Goal: Transaction & Acquisition: Purchase product/service

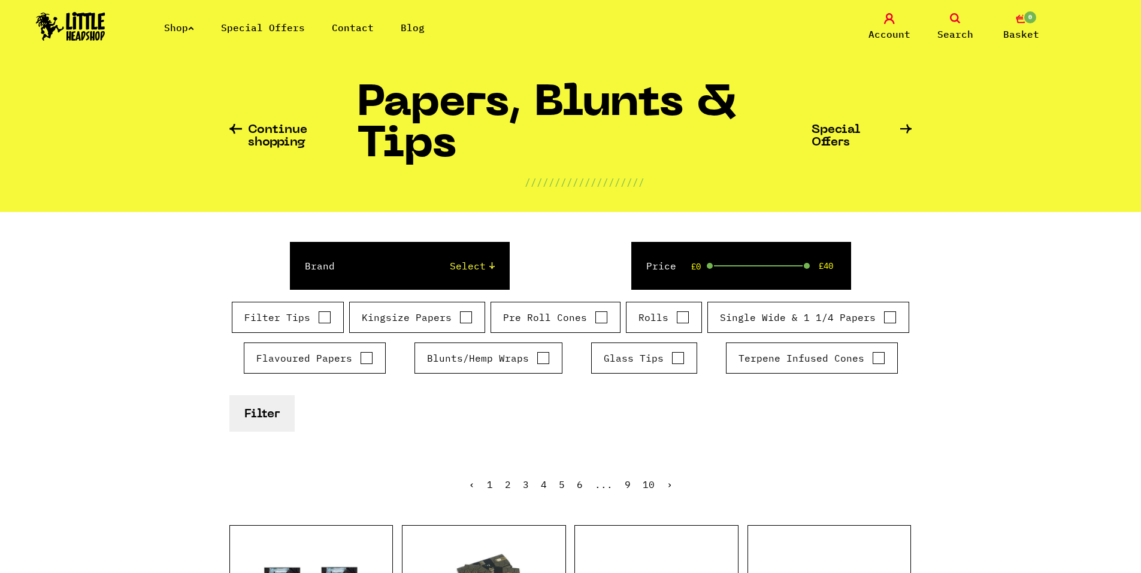
scroll to position [60, 0]
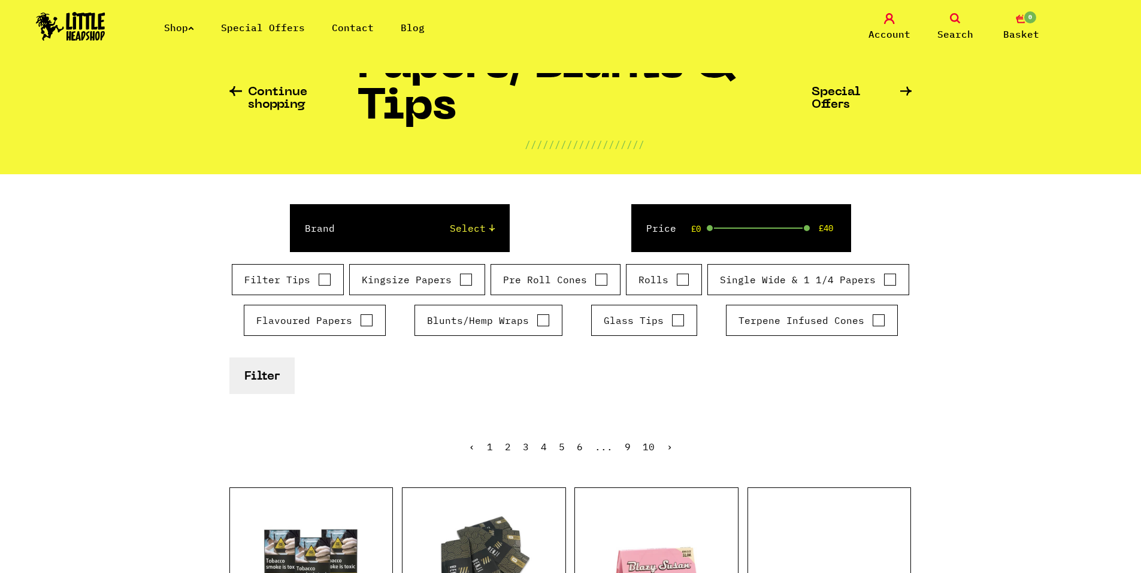
click at [467, 281] on input "Kingsize Papers" at bounding box center [465, 280] width 13 height 12
checkbox input "true"
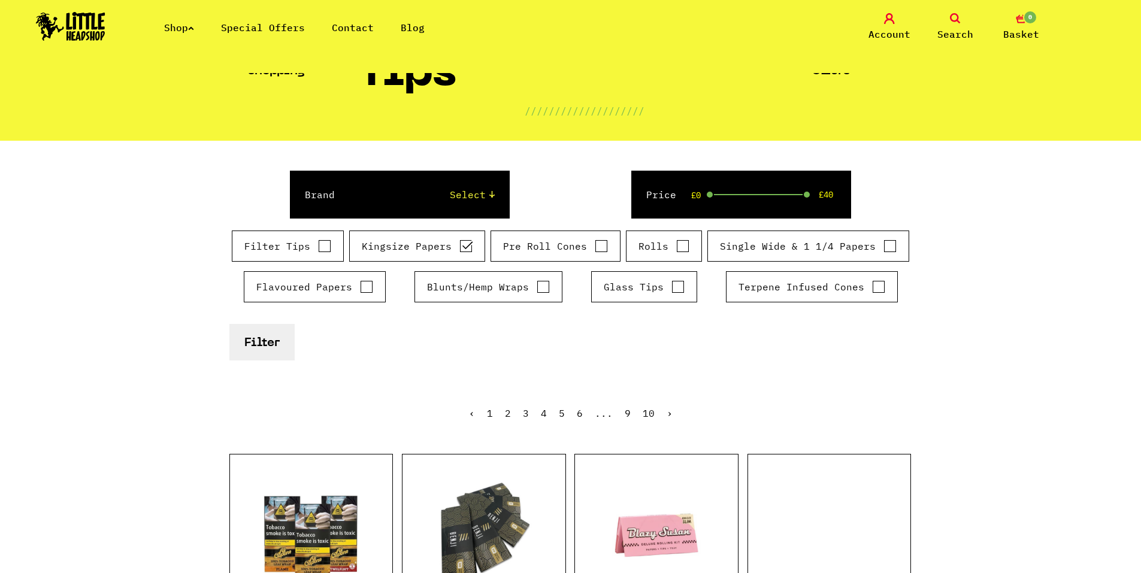
scroll to position [0, 0]
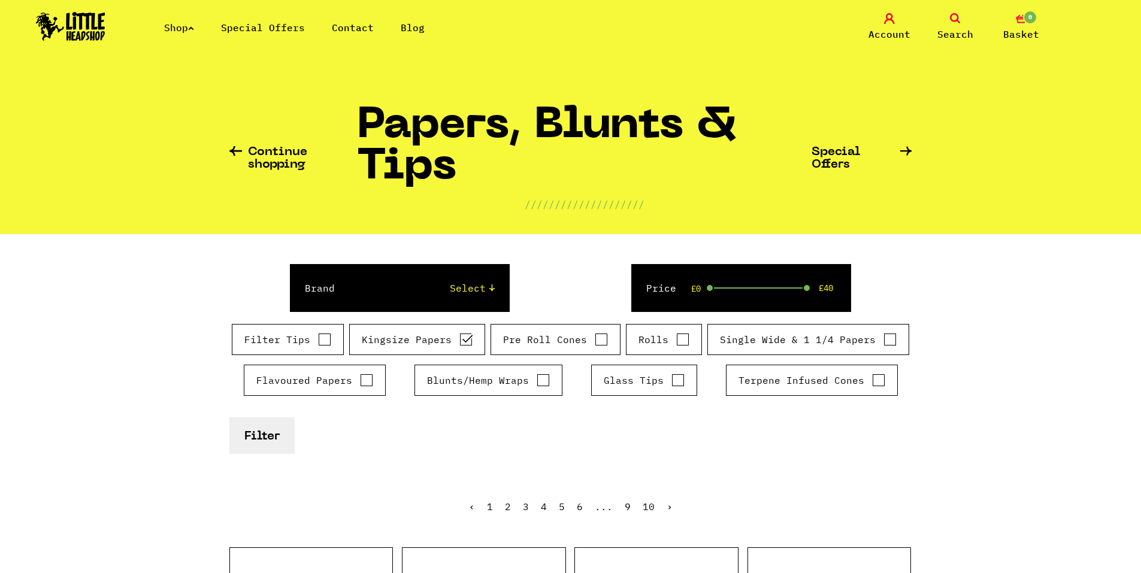
click at [274, 431] on button "Filter" at bounding box center [261, 436] width 65 height 37
click at [194, 29] on icon at bounding box center [191, 28] width 6 height 5
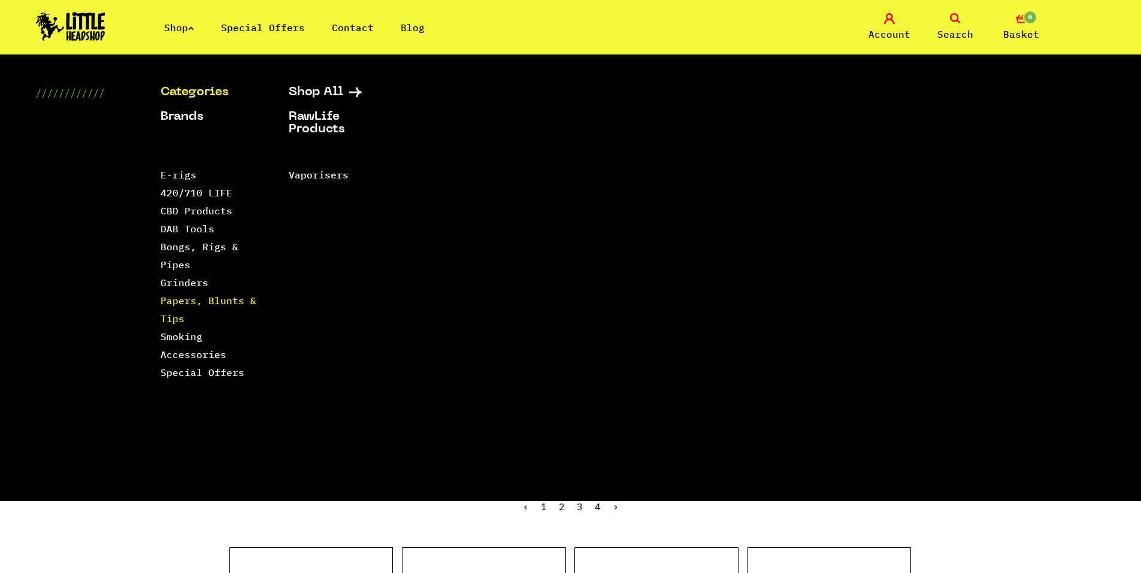
click at [195, 304] on link "Papers, Blunts & Tips" at bounding box center [209, 310] width 96 height 30
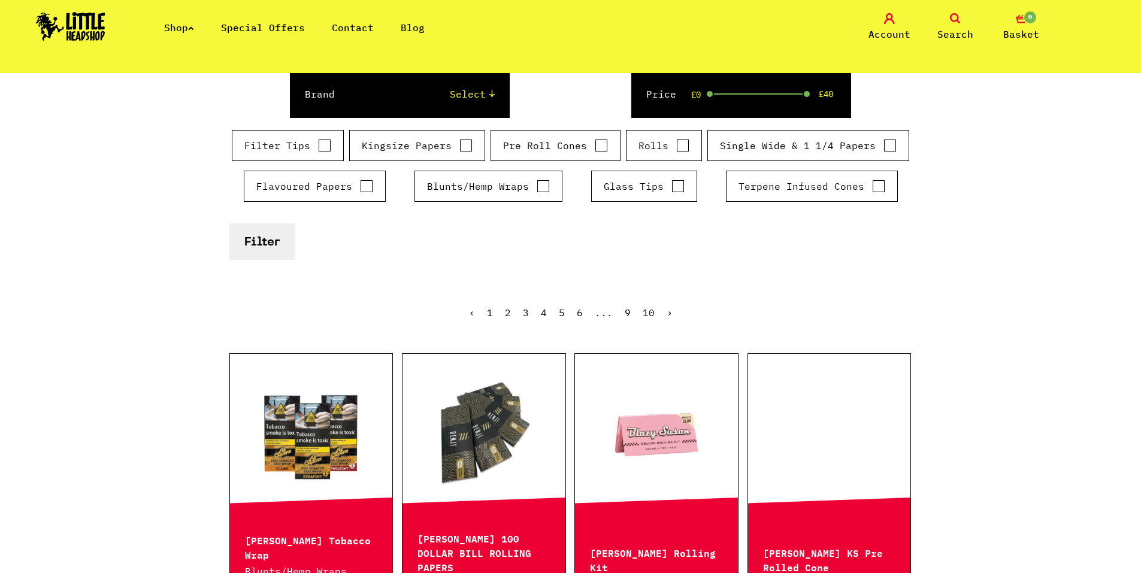
scroll to position [120, 0]
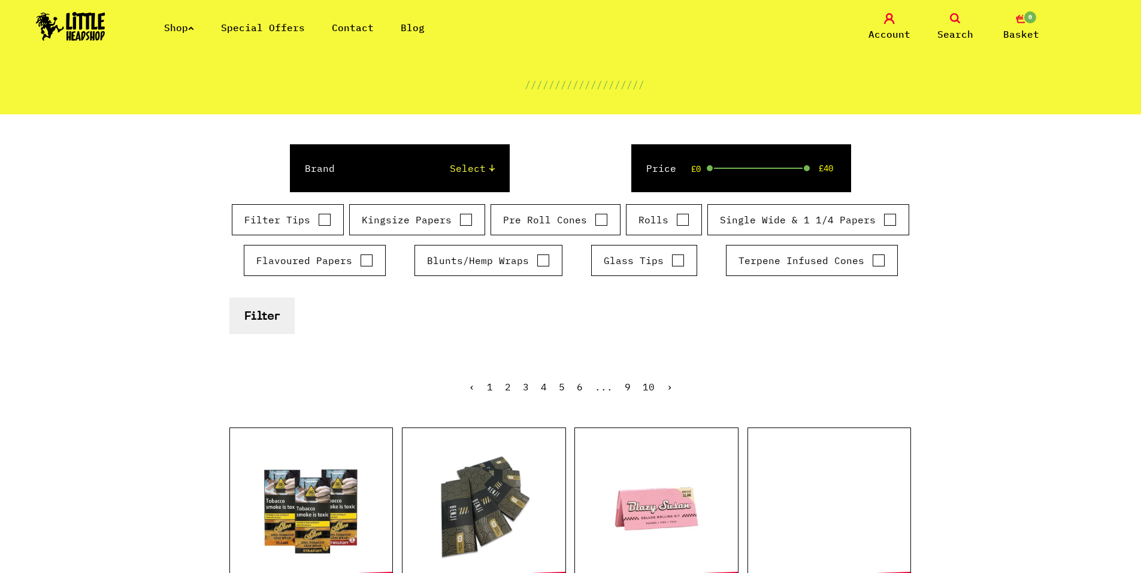
click at [806, 214] on label "Single Wide & 1 1/4 Papers" at bounding box center [808, 220] width 177 height 14
click at [884, 214] on input "Single Wide & 1 1/4 Papers" at bounding box center [890, 220] width 13 height 12
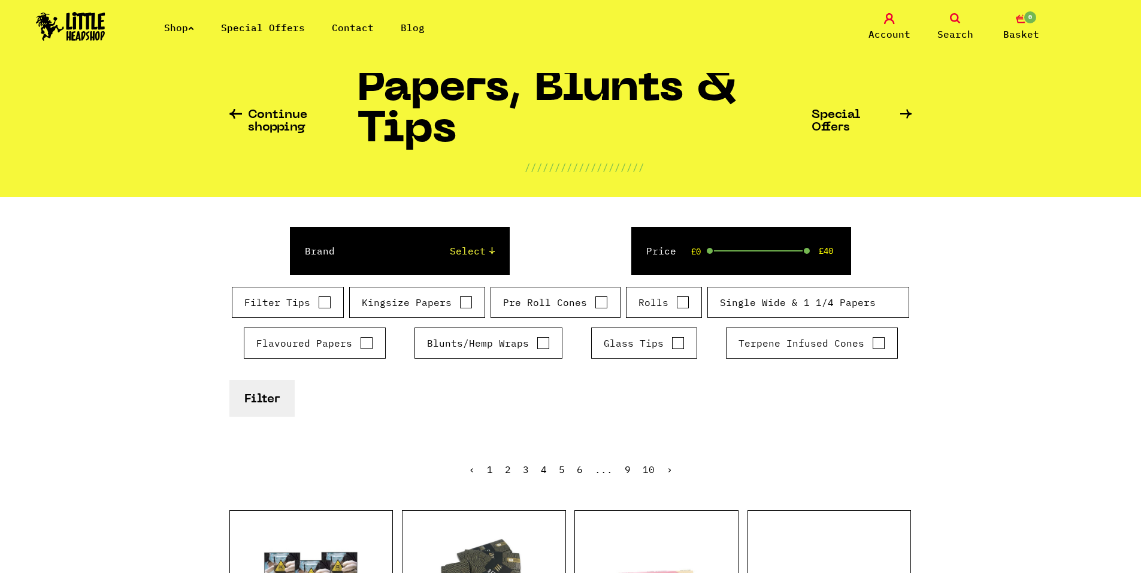
scroll to position [0, 0]
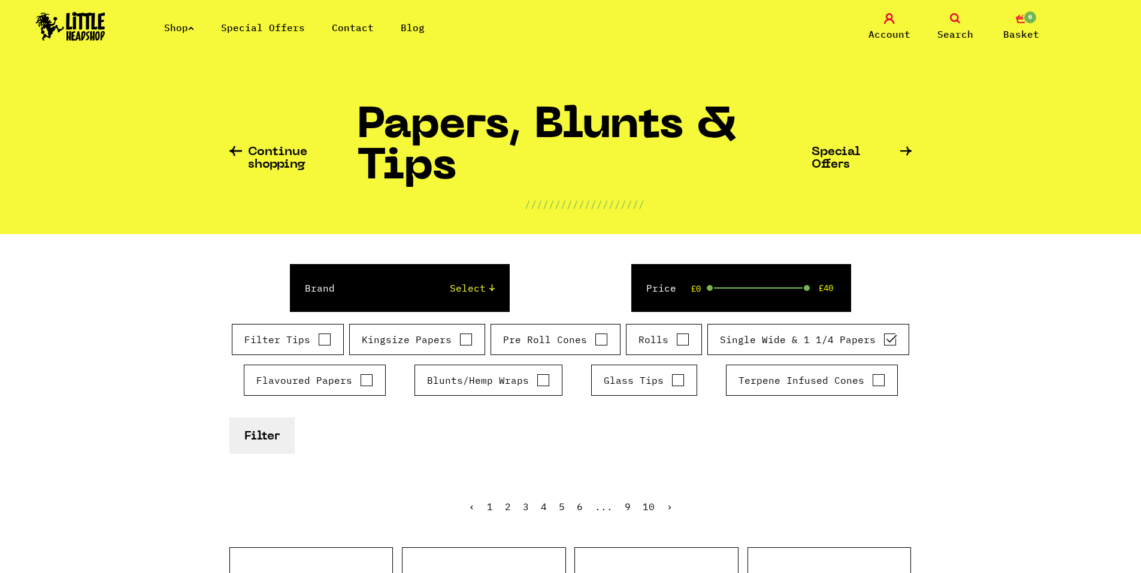
click at [884, 342] on input "Single Wide & 1 1/4 Papers" at bounding box center [890, 340] width 13 height 12
checkbox input "false"
click at [430, 339] on label "Kingsize Papers" at bounding box center [417, 339] width 111 height 14
click at [459, 339] on input "Kingsize Papers" at bounding box center [465, 340] width 13 height 12
checkbox input "true"
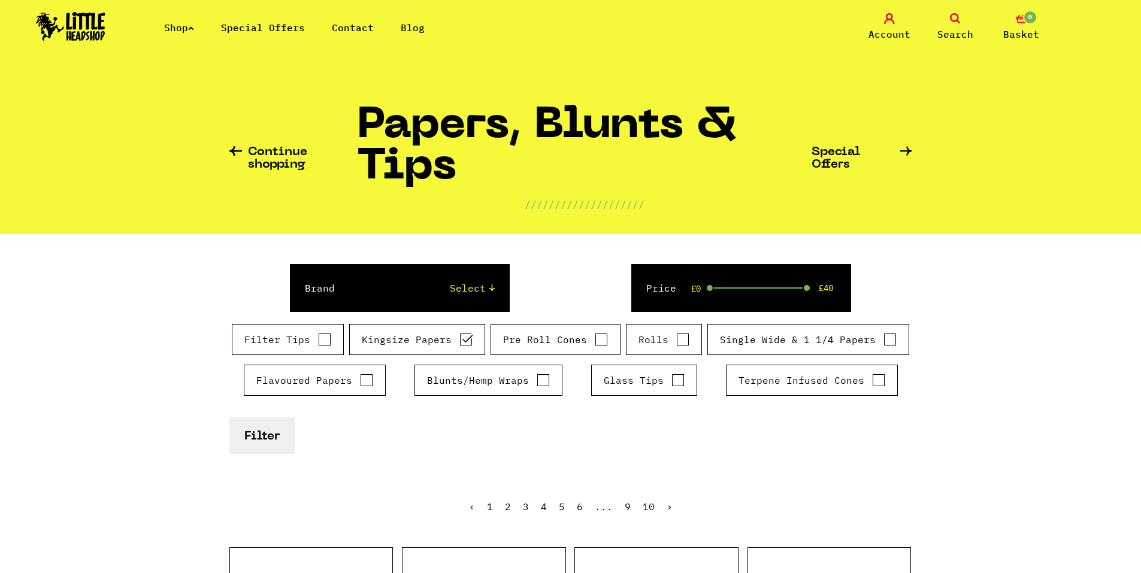
click at [270, 450] on button "Filter" at bounding box center [261, 436] width 65 height 37
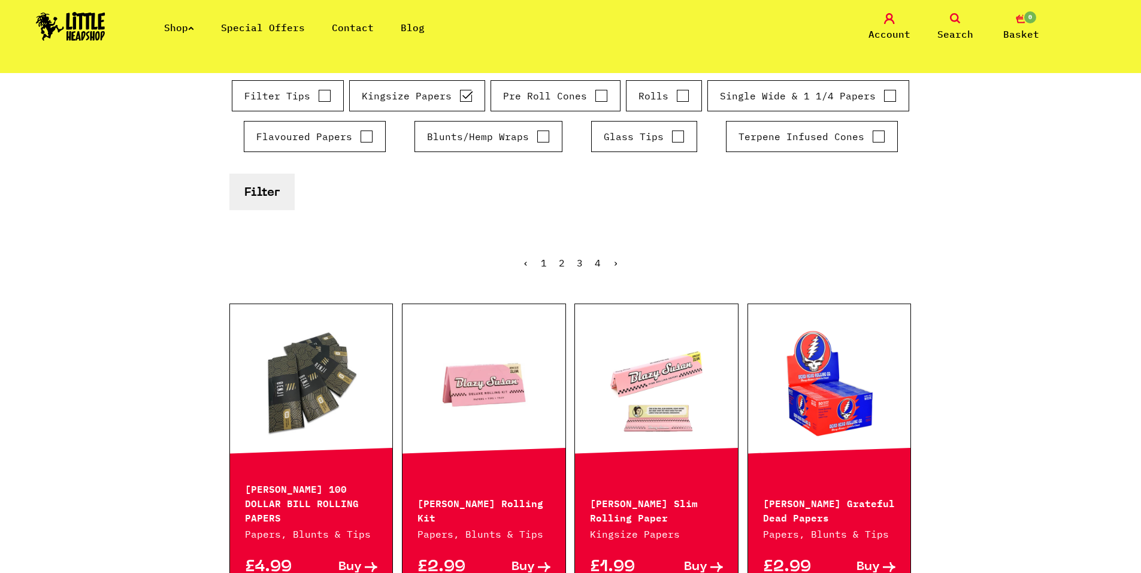
scroll to position [240, 0]
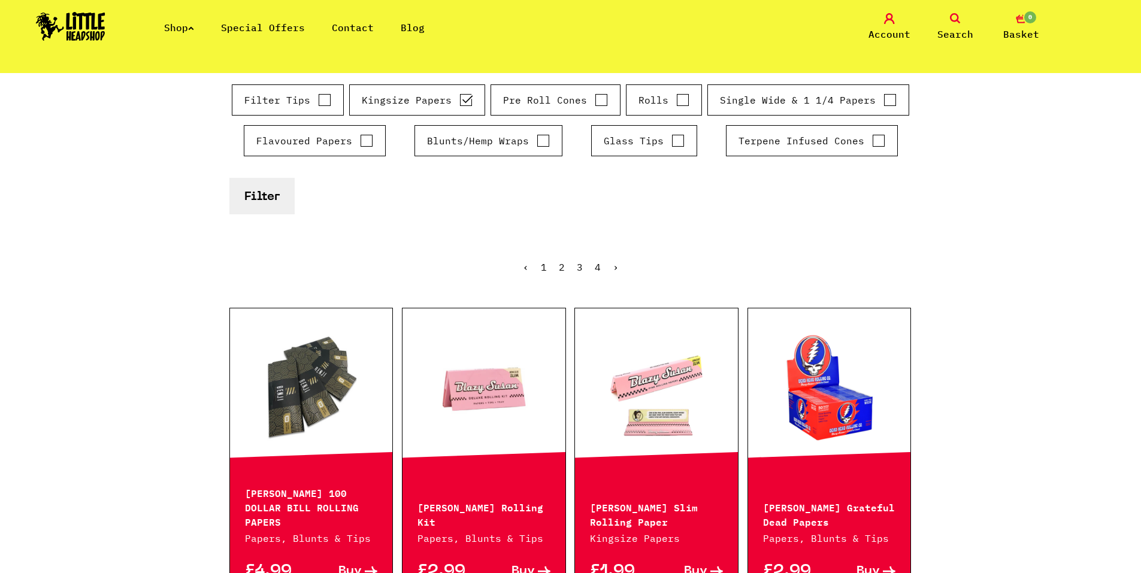
click at [556, 267] on ul "‹ 1 2 3 4 ›" at bounding box center [570, 276] width 683 height 52
click at [561, 267] on link "2" at bounding box center [562, 267] width 6 height 12
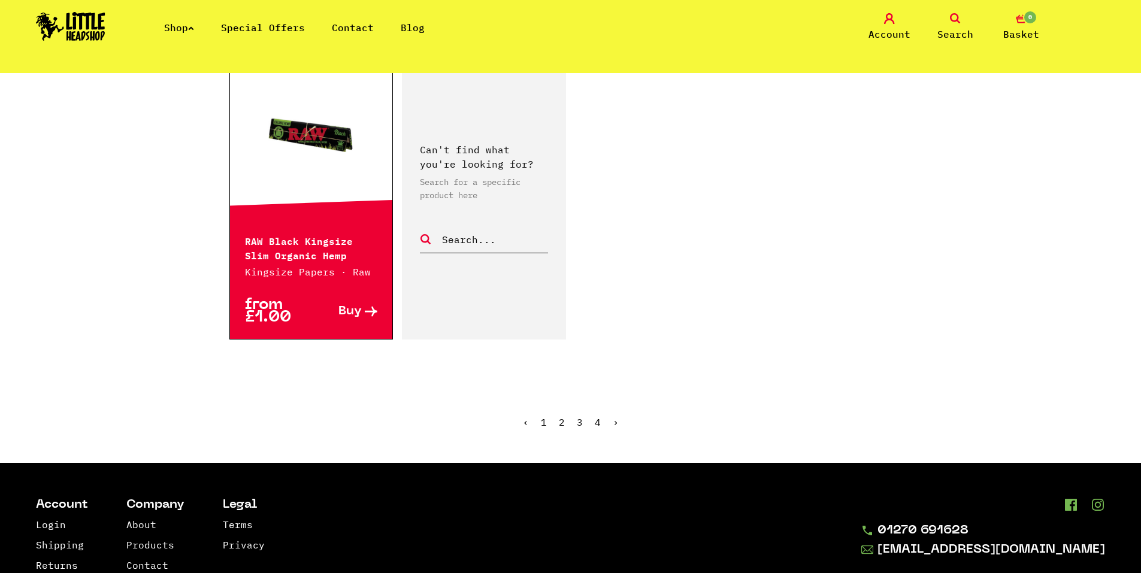
scroll to position [2037, 0]
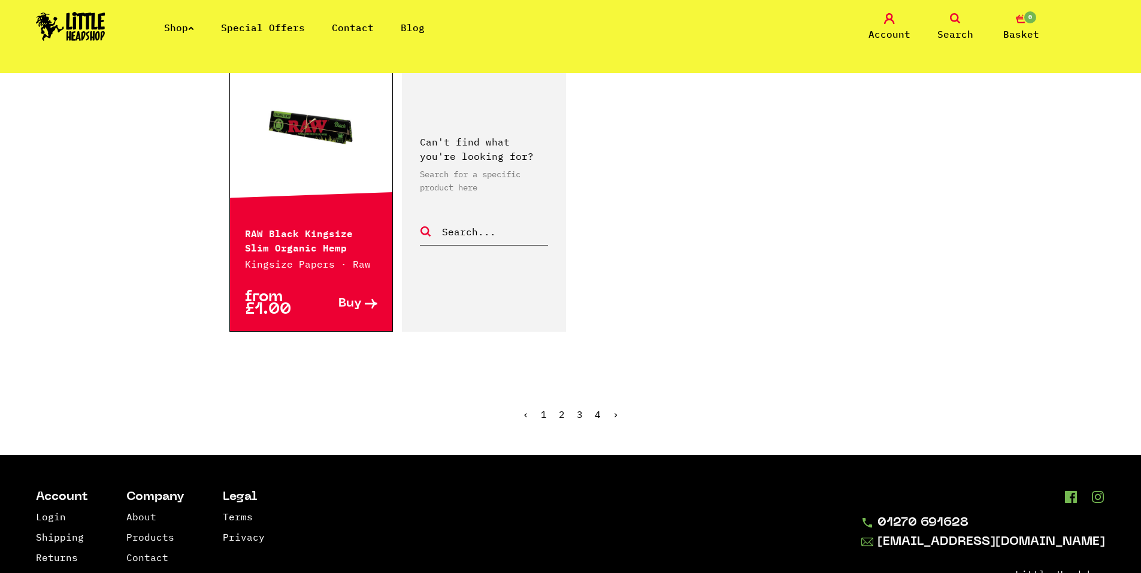
click at [579, 415] on link "3" at bounding box center [580, 415] width 6 height 12
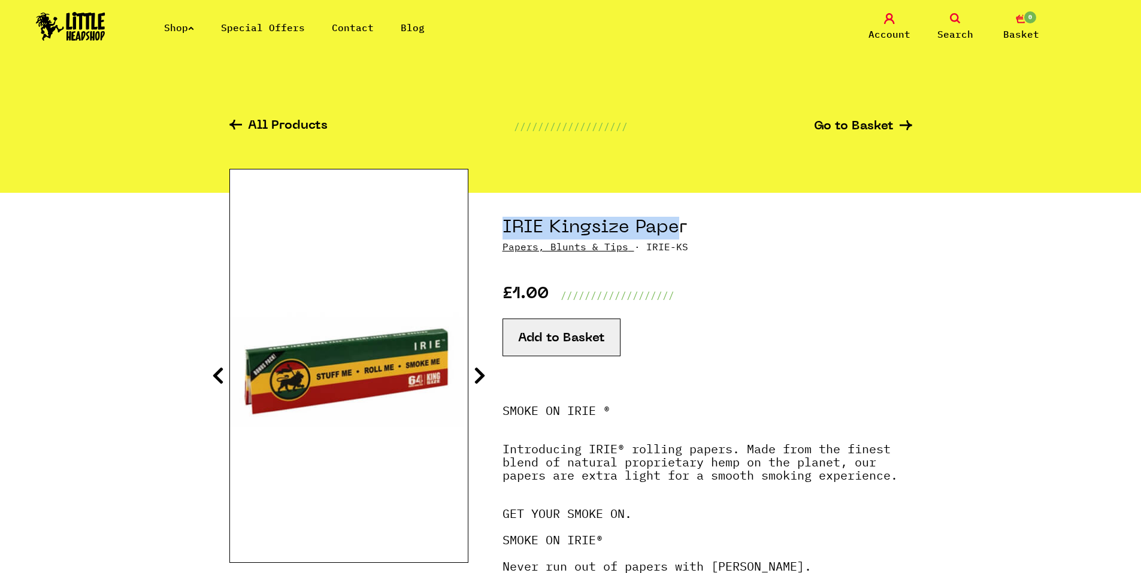
drag, startPoint x: 497, startPoint y: 229, endPoint x: 680, endPoint y: 216, distance: 183.2
click at [680, 216] on section "IRIE Kingsize Paper Papers, Blunts & Tips · IRIE-KS £1.00 /////////////////// A…" at bounding box center [570, 441] width 683 height 497
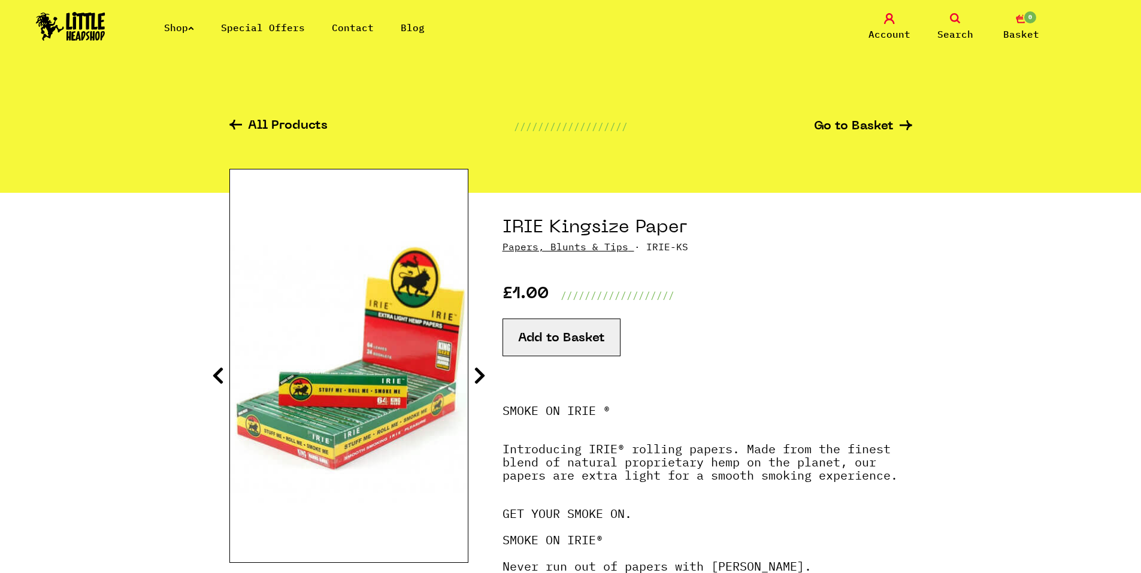
drag, startPoint x: 713, startPoint y: 72, endPoint x: 725, endPoint y: 93, distance: 24.7
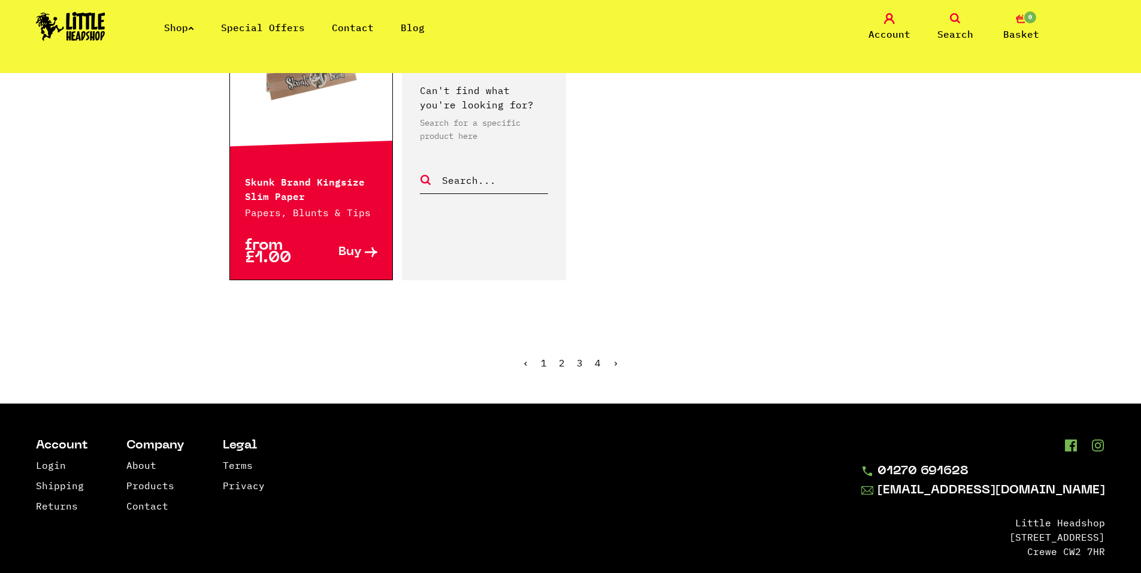
scroll to position [2156, 0]
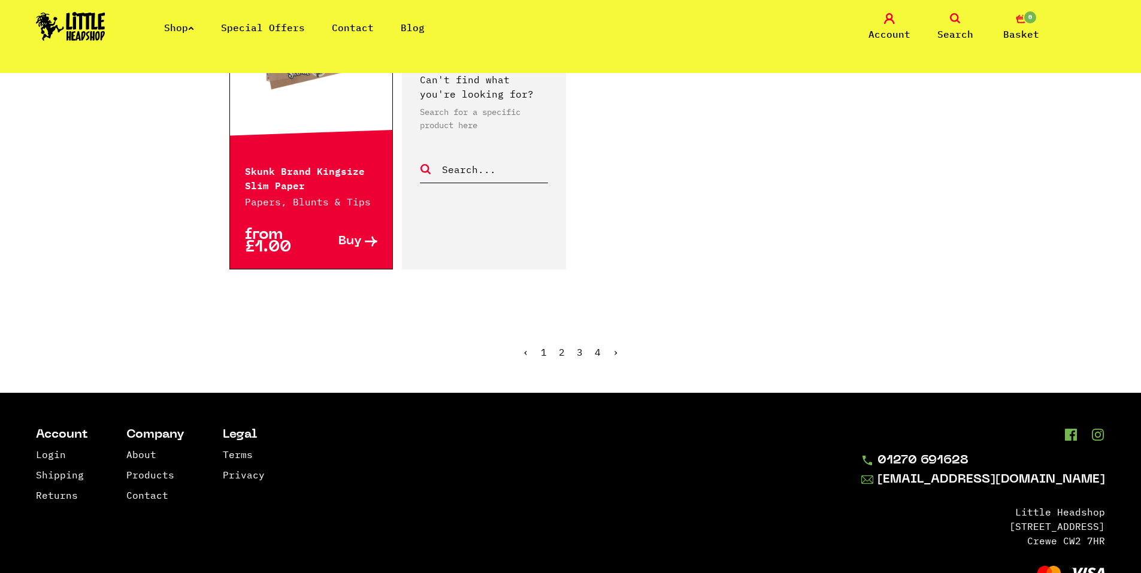
click at [598, 346] on link "4" at bounding box center [598, 352] width 6 height 12
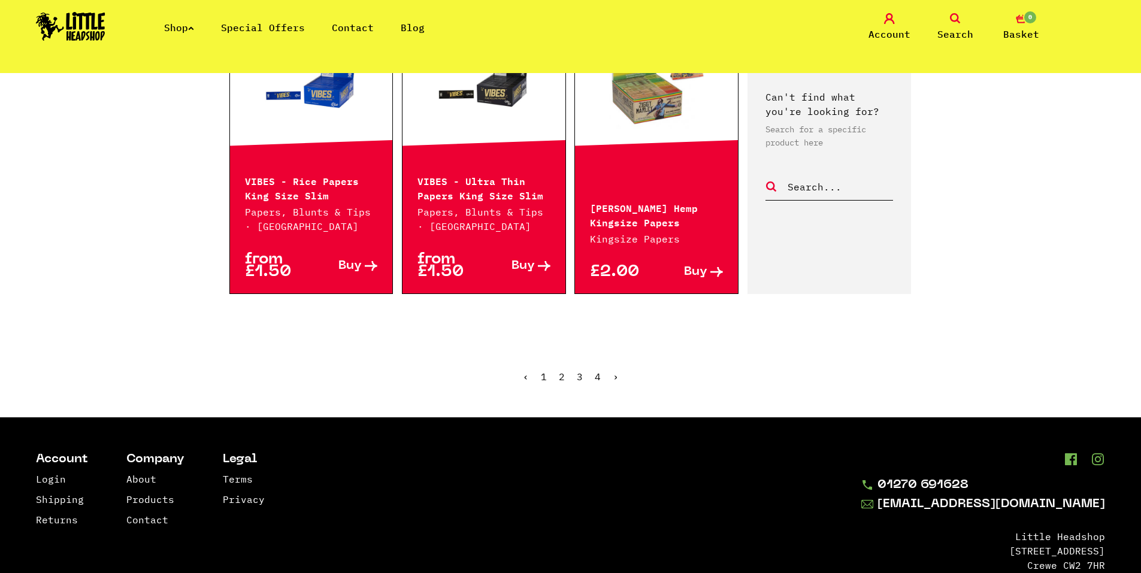
scroll to position [1198, 0]
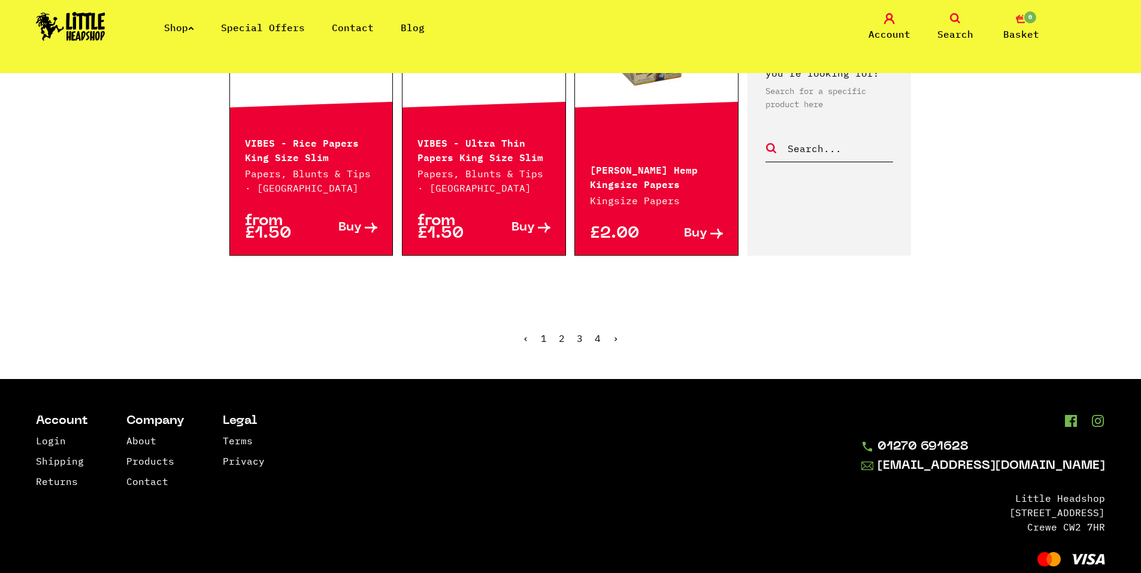
click at [543, 339] on link "1" at bounding box center [544, 338] width 6 height 12
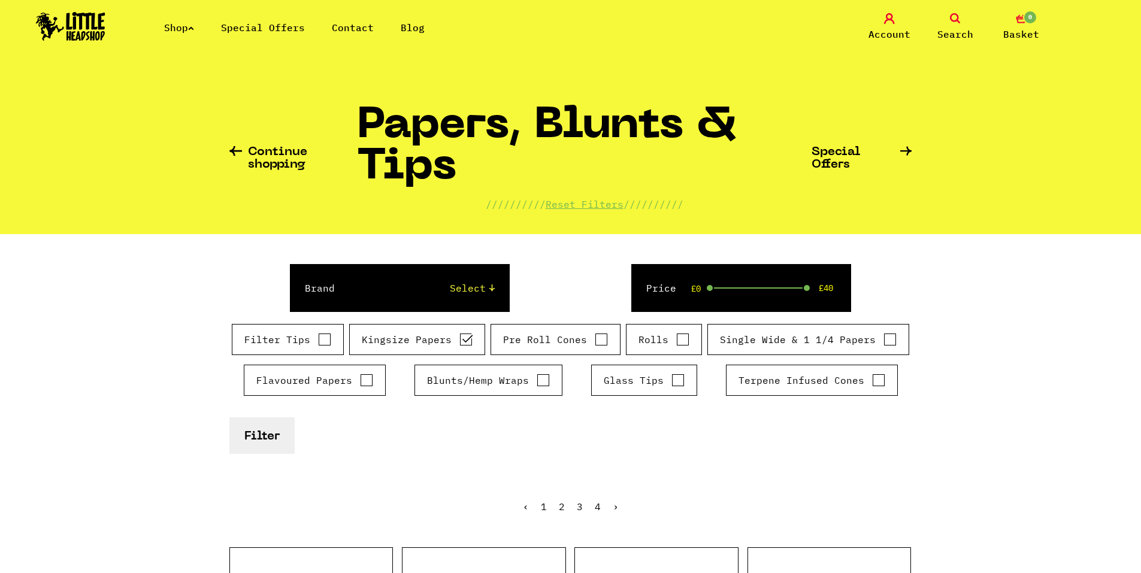
click at [890, 340] on input "Single Wide & 1 1/4 Papers" at bounding box center [890, 340] width 13 height 12
checkbox input "true"
click at [468, 338] on input "Kingsize Papers" at bounding box center [465, 340] width 13 height 12
checkbox input "false"
drag, startPoint x: 279, startPoint y: 440, endPoint x: 285, endPoint y: 434, distance: 7.6
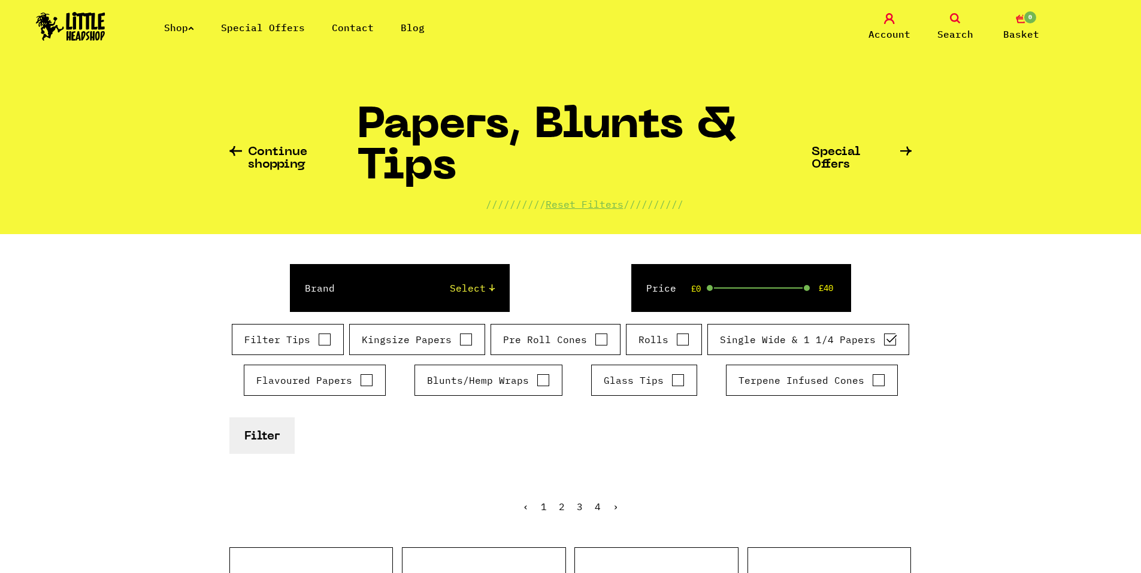
click at [280, 439] on button "Filter" at bounding box center [261, 436] width 65 height 37
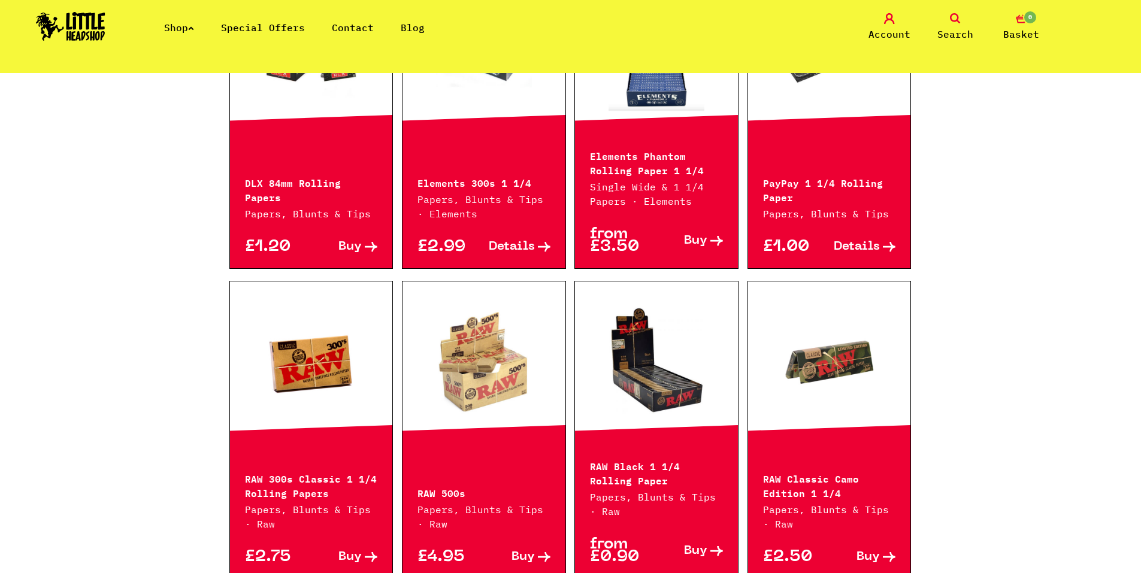
scroll to position [599, 0]
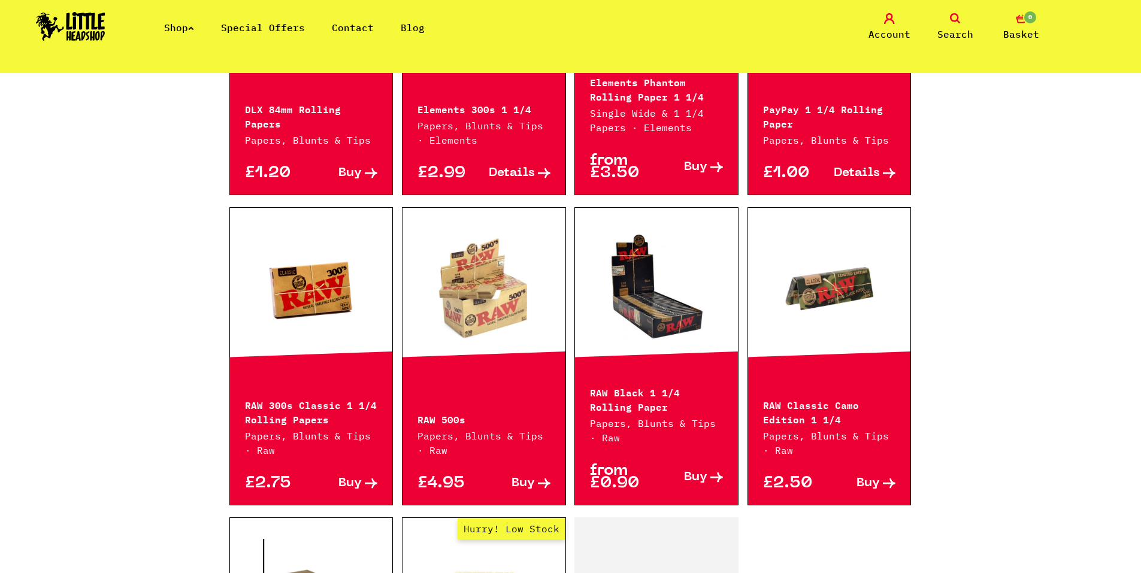
click at [823, 293] on link at bounding box center [829, 289] width 163 height 120
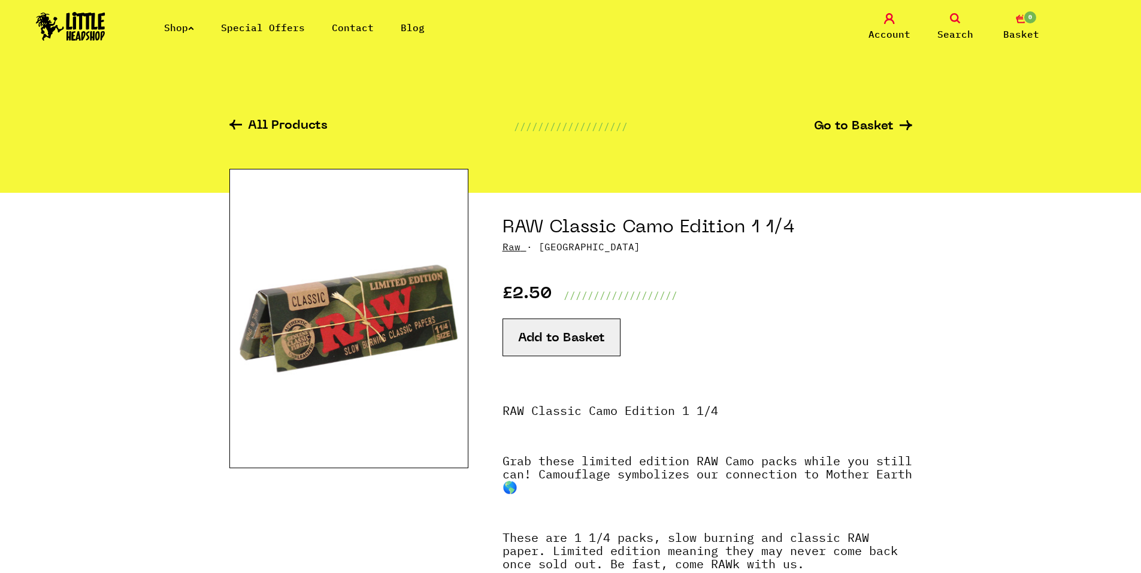
click at [567, 341] on button "Add to Basket" at bounding box center [562, 338] width 118 height 38
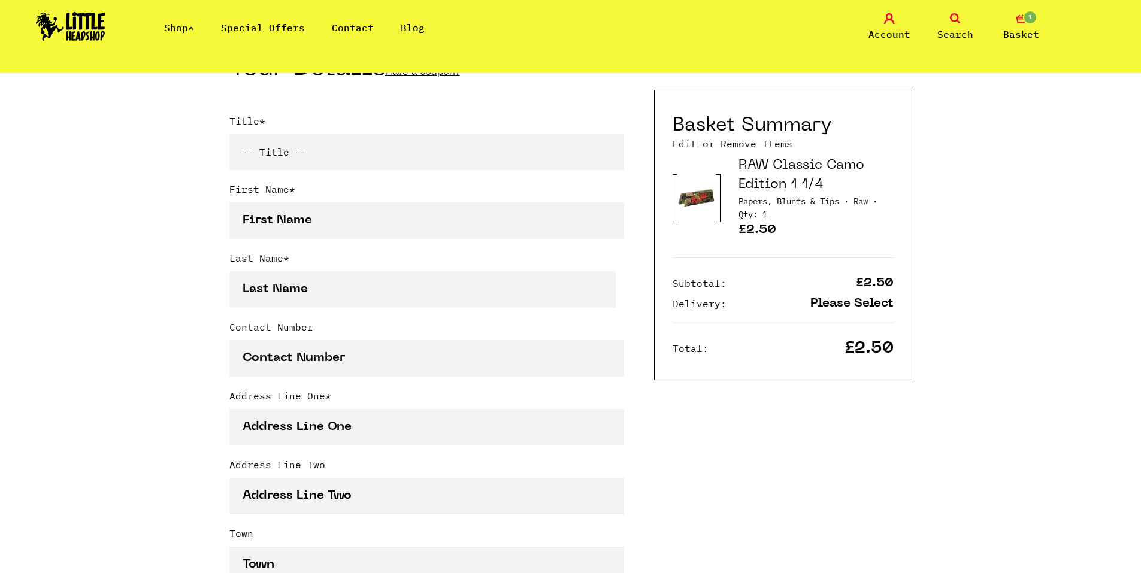
scroll to position [299, 0]
click at [733, 144] on link "Edit or Remove Items" at bounding box center [733, 143] width 120 height 13
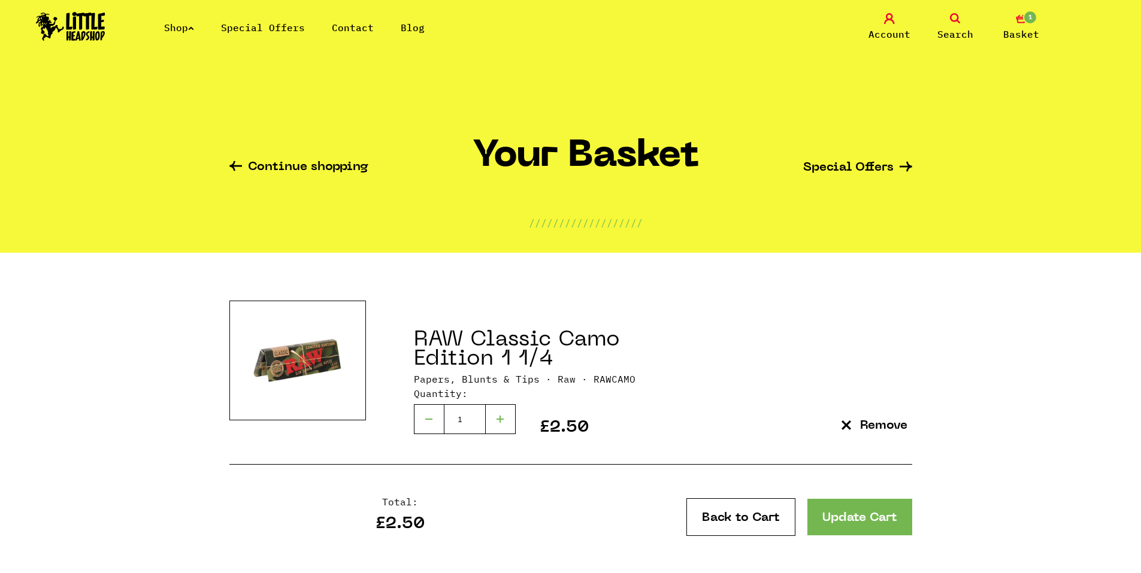
click at [502, 408] on div at bounding box center [501, 419] width 30 height 30
type input "2"
click at [194, 28] on icon at bounding box center [191, 28] width 6 height 5
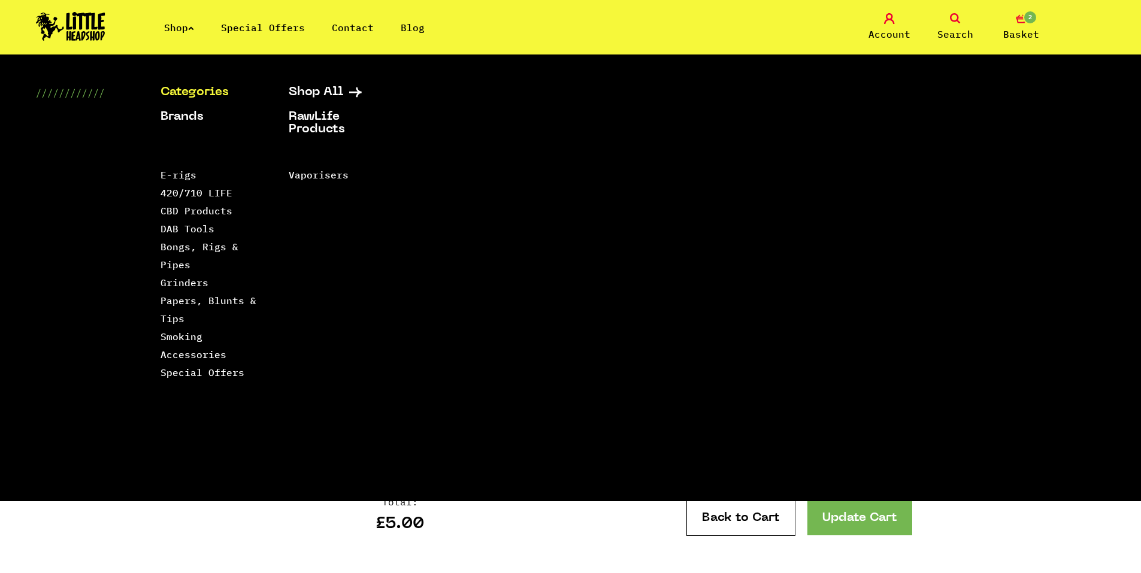
click at [185, 30] on link "Shop" at bounding box center [179, 28] width 30 height 12
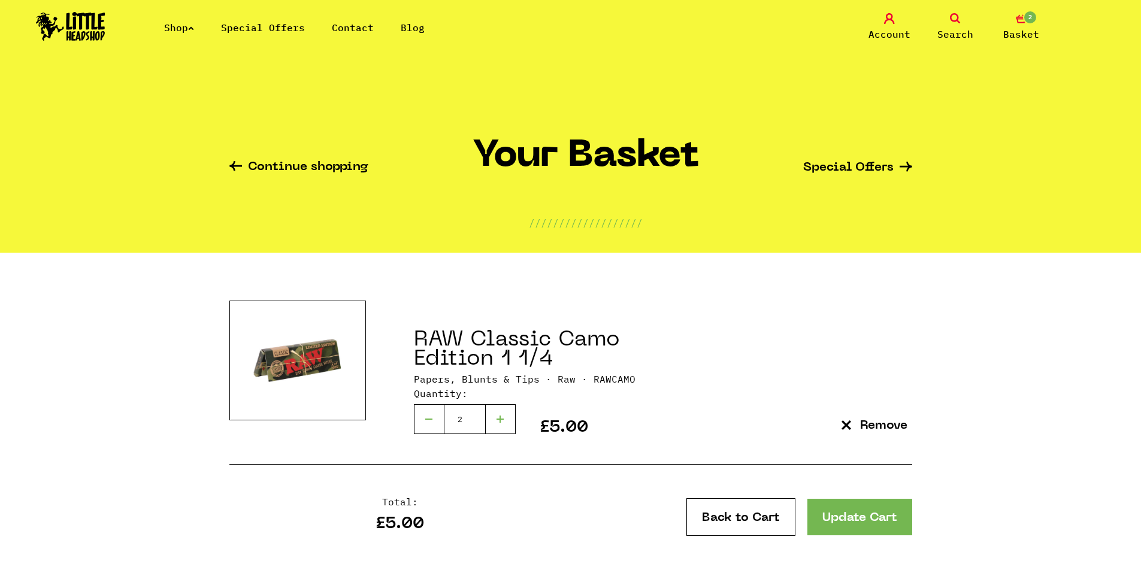
click at [199, 26] on ul "Shop Special Offers Contact Blog" at bounding box center [308, 27] width 288 height 14
click at [194, 27] on icon at bounding box center [191, 28] width 6 height 5
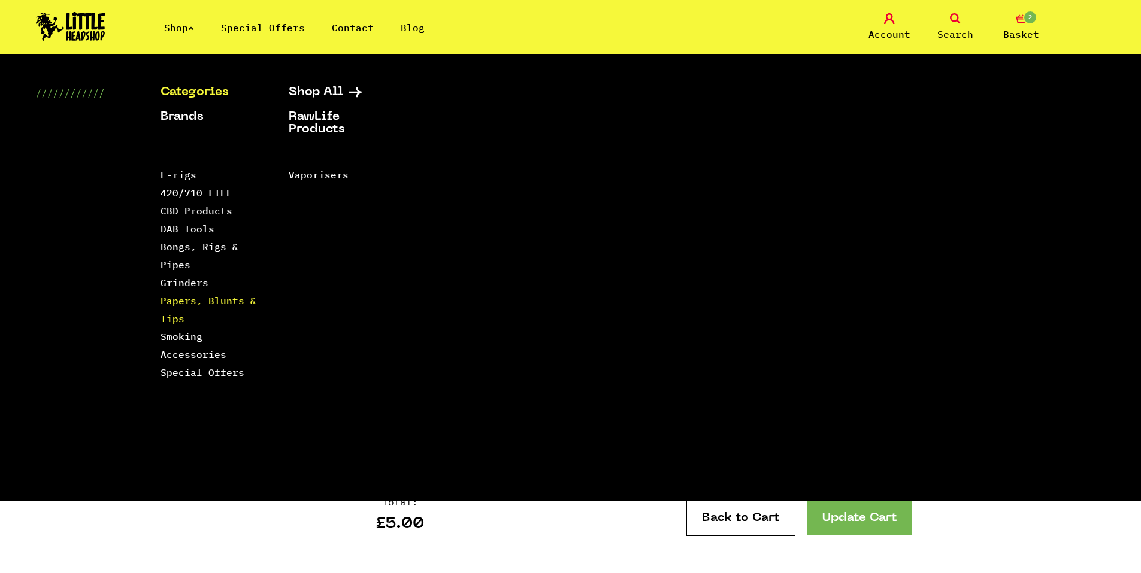
click at [205, 297] on link "Papers, Blunts & Tips" at bounding box center [209, 310] width 96 height 30
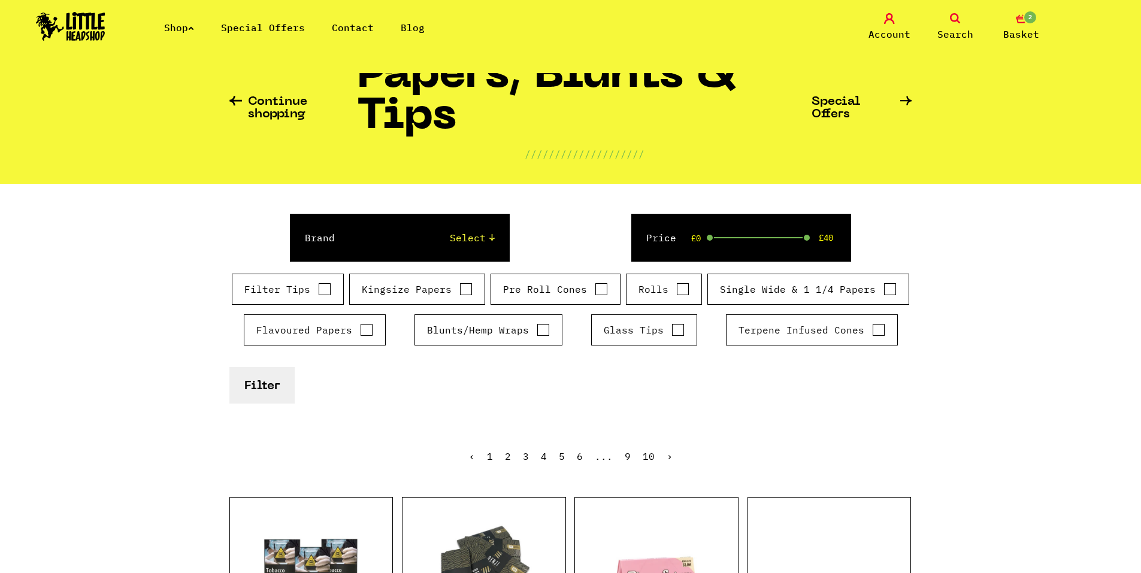
scroll to position [180, 0]
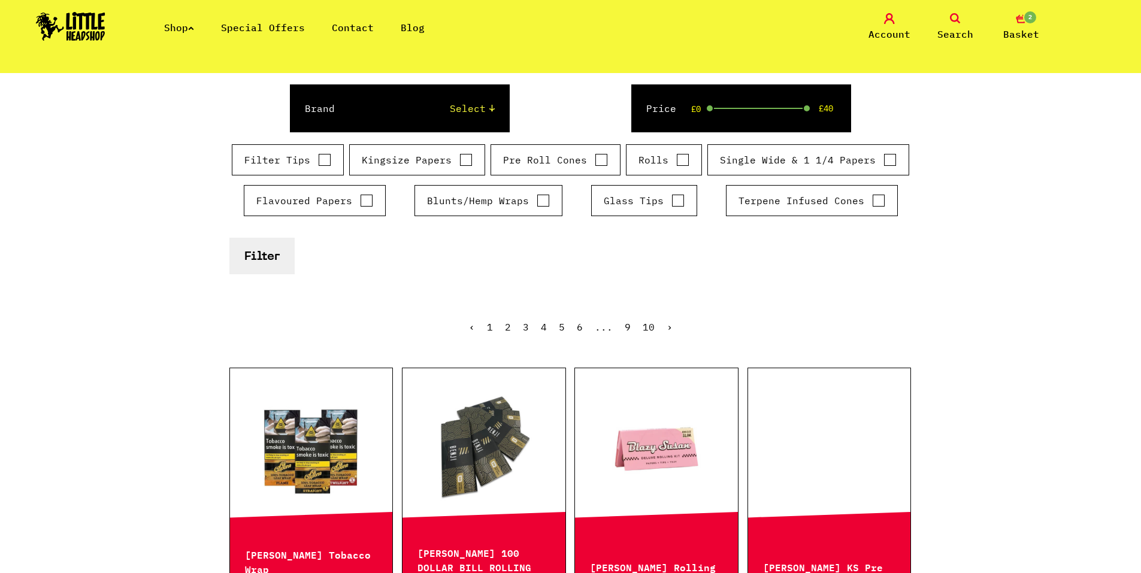
click at [468, 166] on label "Kingsize Papers" at bounding box center [417, 160] width 111 height 14
click at [468, 166] on input "Kingsize Papers" at bounding box center [465, 160] width 13 height 12
checkbox input "true"
click at [265, 252] on button "Filter" at bounding box center [261, 256] width 65 height 37
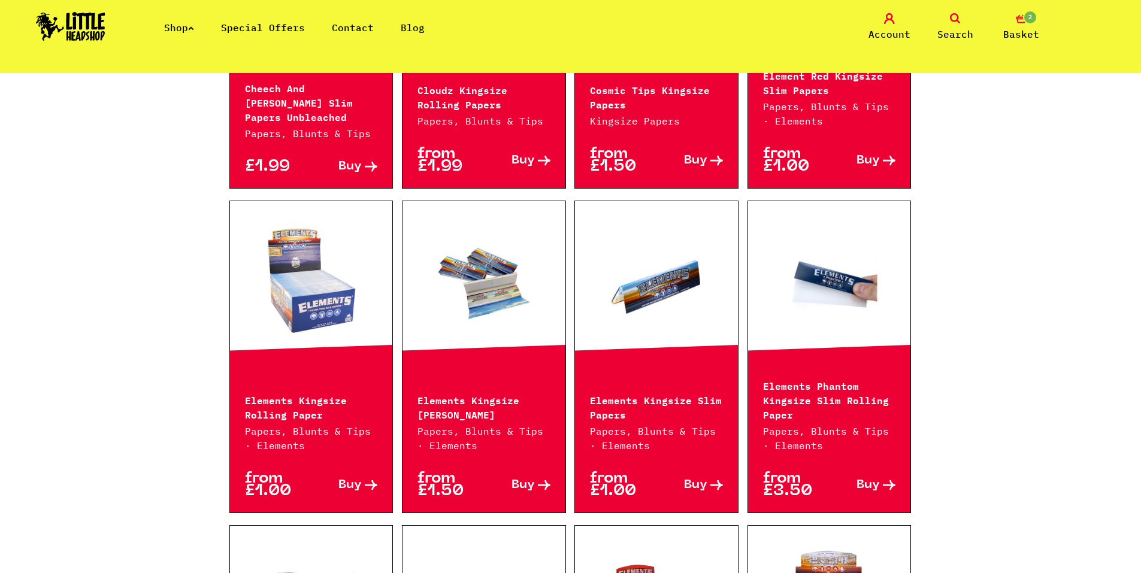
scroll to position [1258, 0]
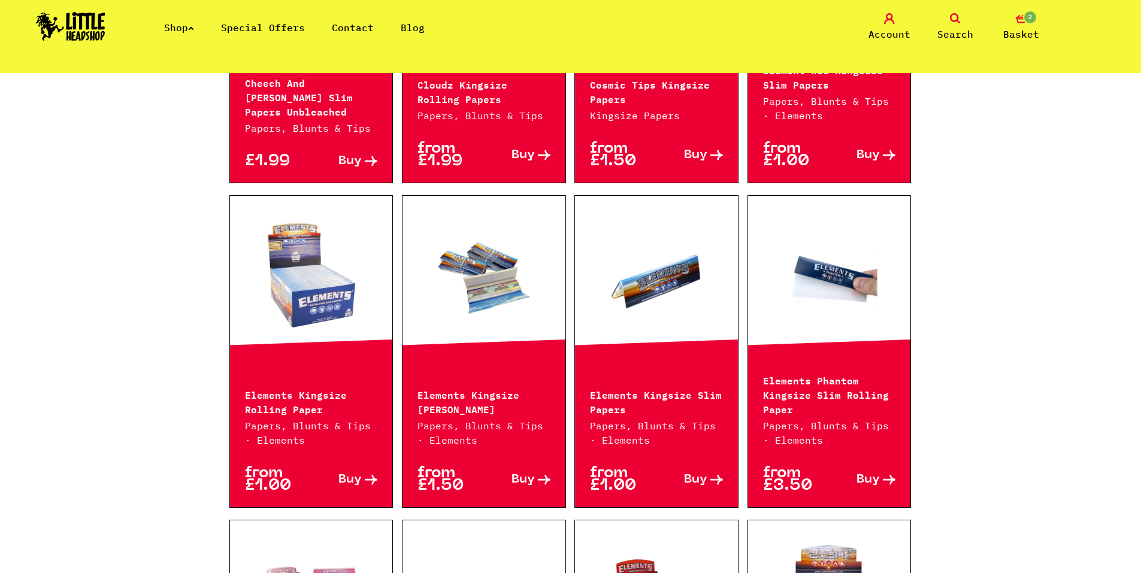
click at [709, 467] on link "Buy" at bounding box center [690, 479] width 66 height 25
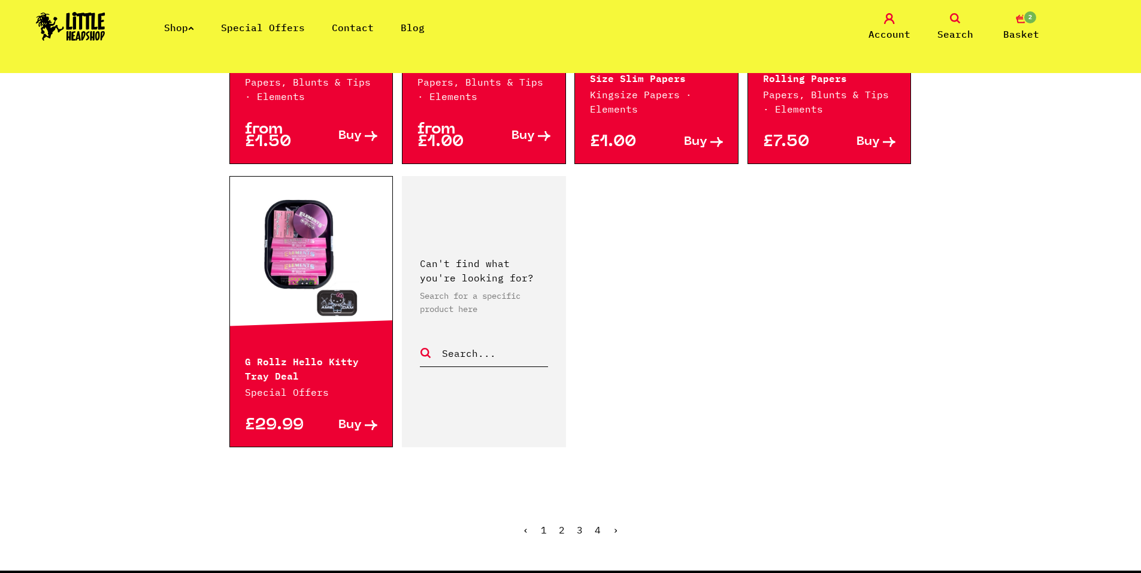
scroll to position [1917, 0]
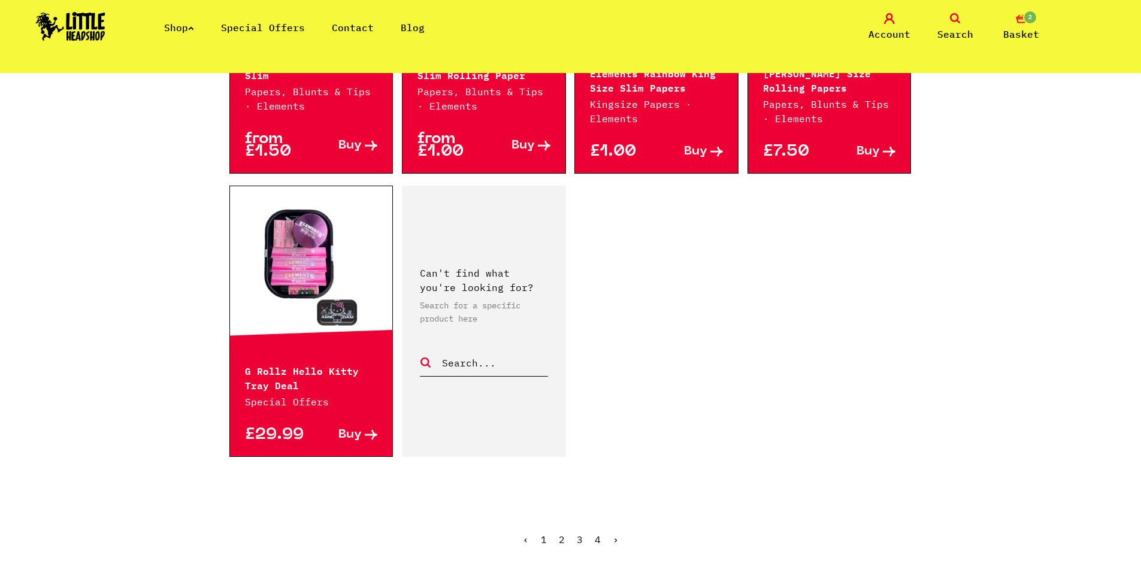
click at [567, 525] on ul "‹ 1 2 3 4 ›" at bounding box center [570, 549] width 683 height 52
click at [565, 525] on ul "‹ 1 2 3 4 ›" at bounding box center [570, 549] width 683 height 52
click at [563, 534] on link "2" at bounding box center [562, 540] width 6 height 12
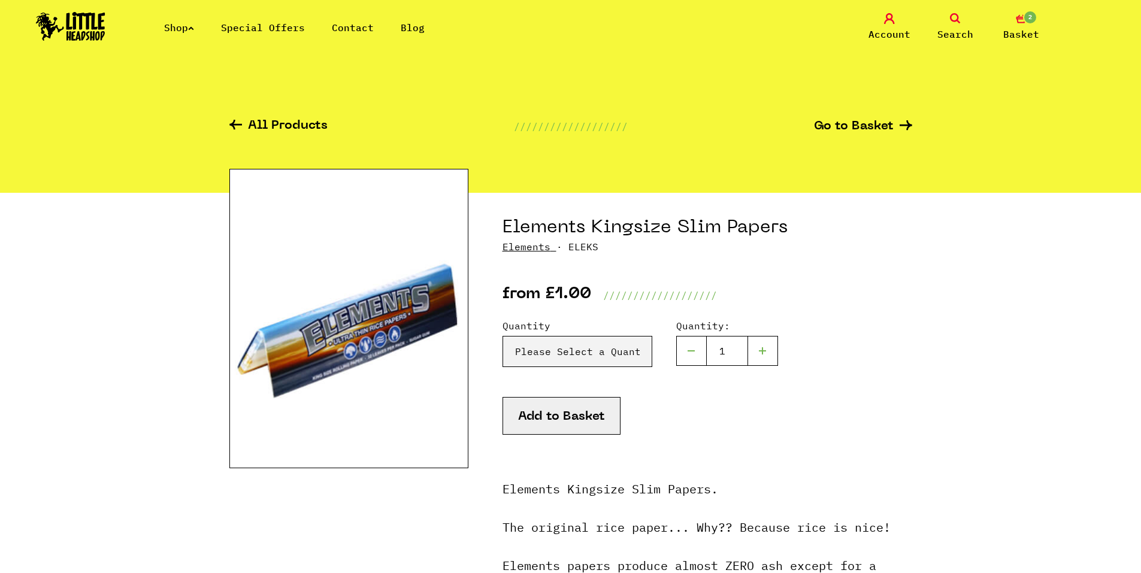
click at [605, 415] on button "Add to Basket" at bounding box center [562, 416] width 118 height 38
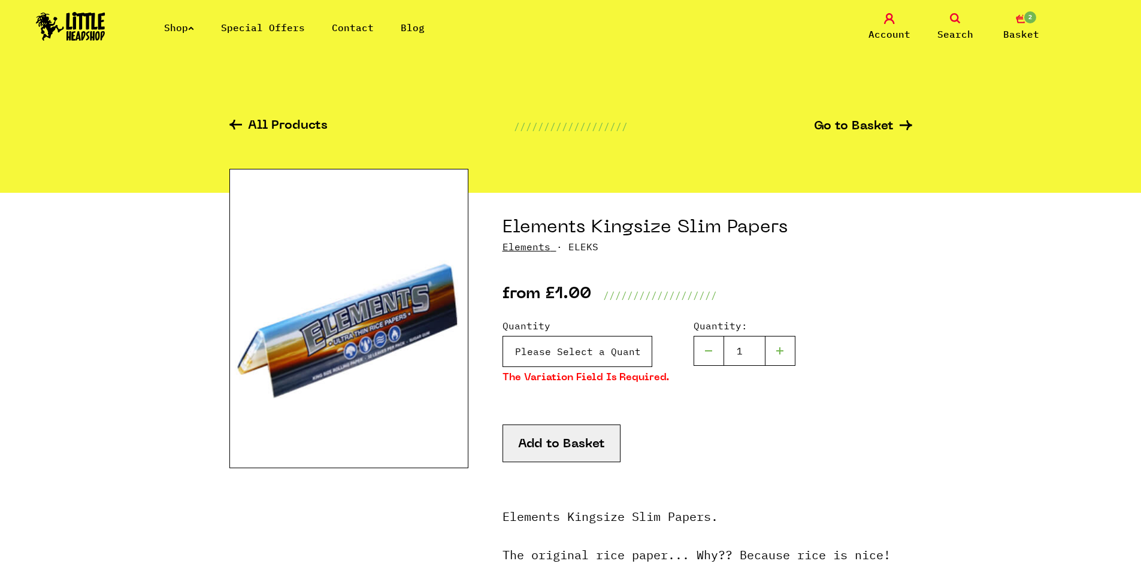
click at [591, 347] on select "Please Select a Quantity X 1 - £1.00 X 7 - £5.00 X 50 (Full Box) - £19.99" at bounding box center [578, 351] width 150 height 31
select select "105"
click at [503, 336] on select "Please Select a Quantity X 1 - £1.00 X 7 - £5.00 X 50 (Full Box) - £19.99" at bounding box center [578, 351] width 150 height 31
click at [579, 431] on button "Add to Basket" at bounding box center [562, 444] width 118 height 38
drag, startPoint x: 470, startPoint y: 300, endPoint x: 465, endPoint y: 296, distance: 6.8
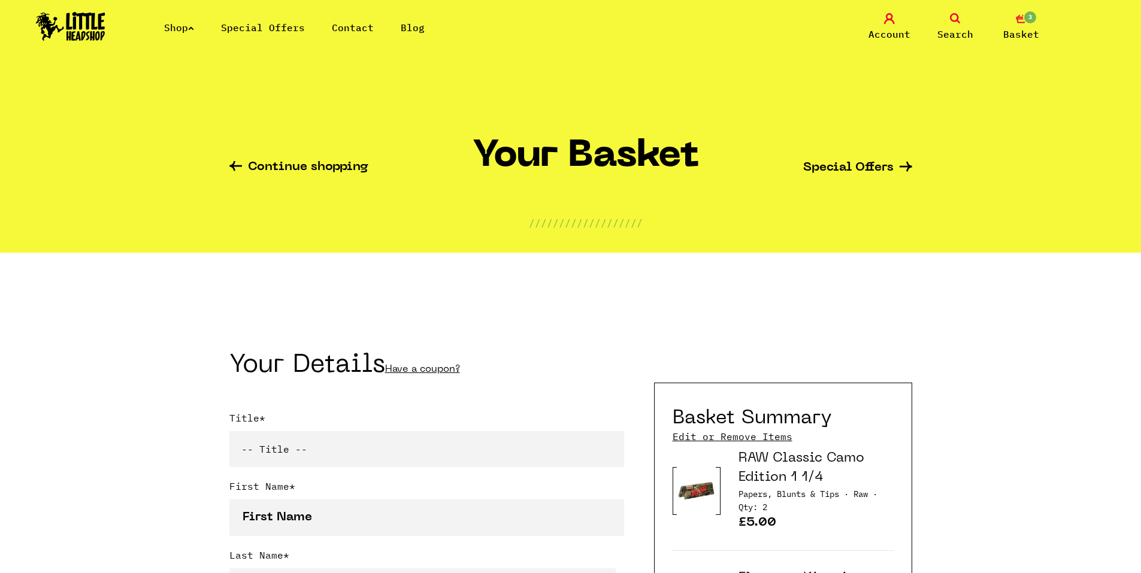
drag, startPoint x: 479, startPoint y: 307, endPoint x: 471, endPoint y: 300, distance: 11.0
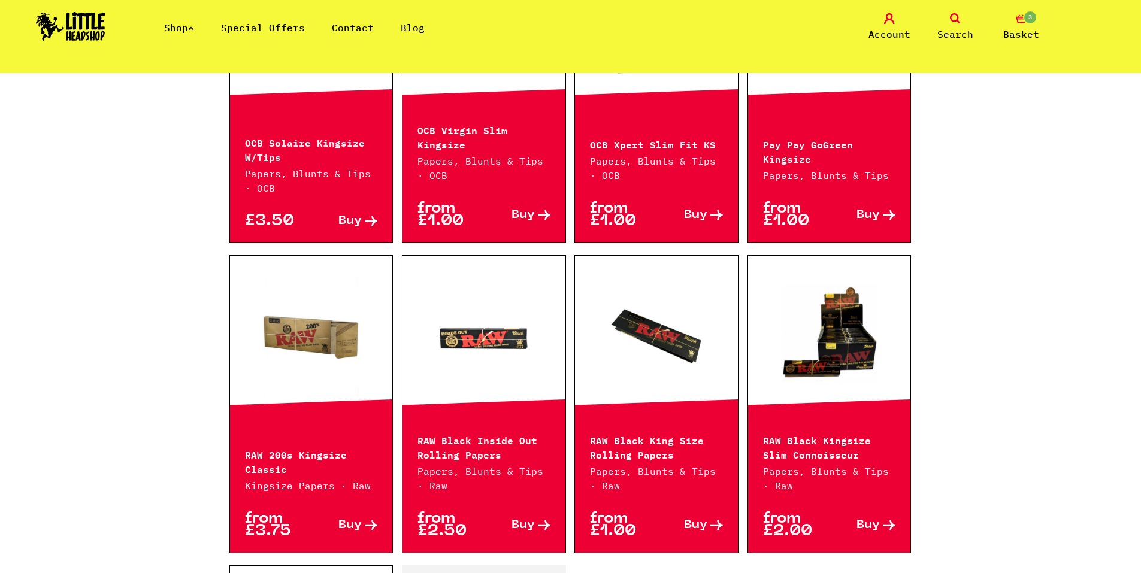
scroll to position [1557, 0]
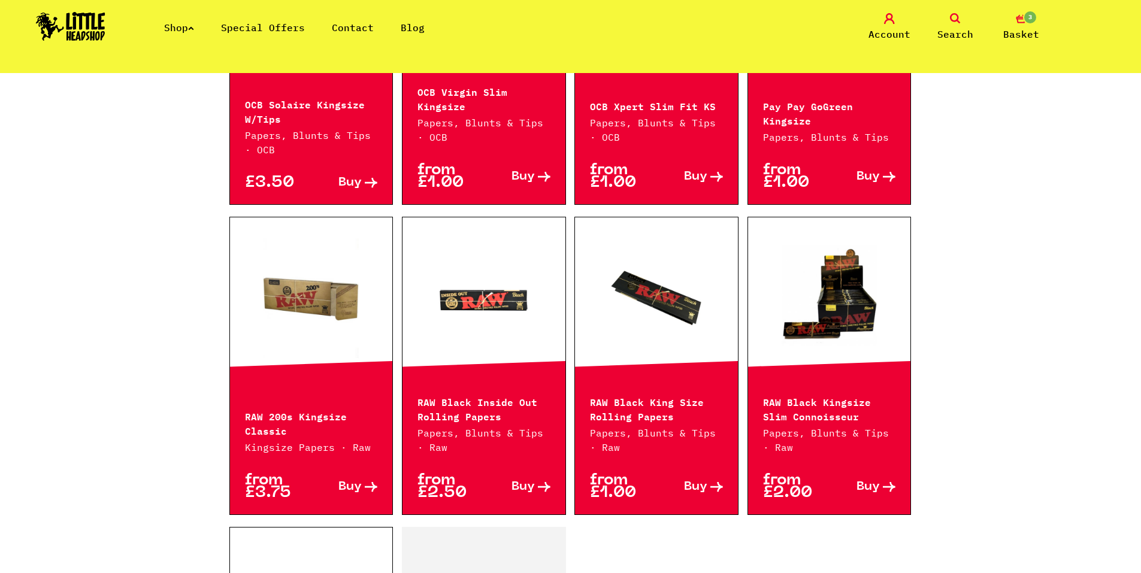
click at [630, 301] on link at bounding box center [656, 298] width 163 height 120
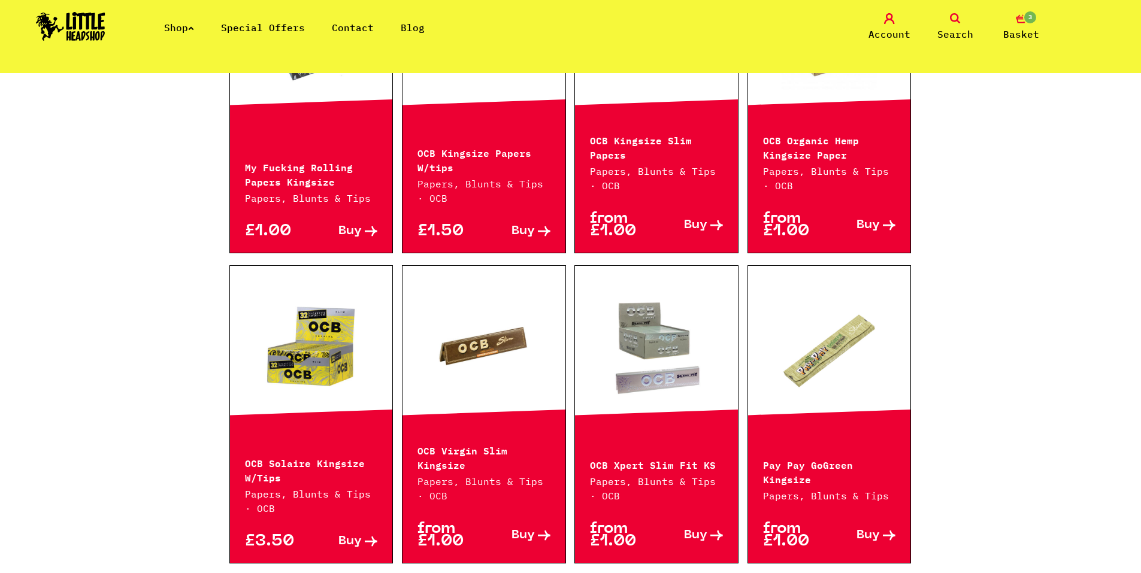
scroll to position [1198, 0]
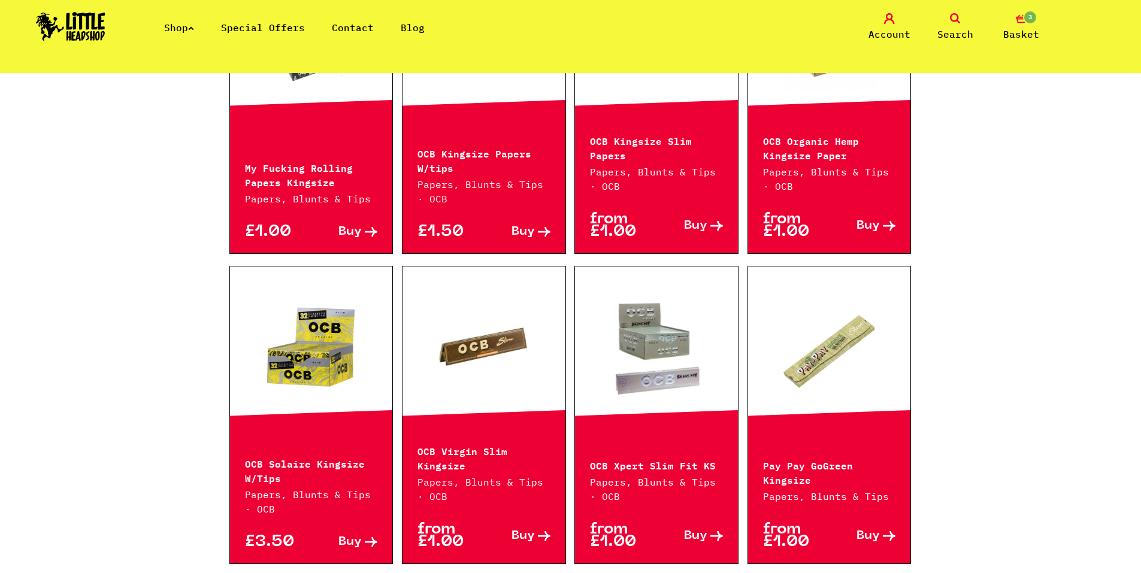
drag, startPoint x: 521, startPoint y: 542, endPoint x: 509, endPoint y: 537, distance: 12.6
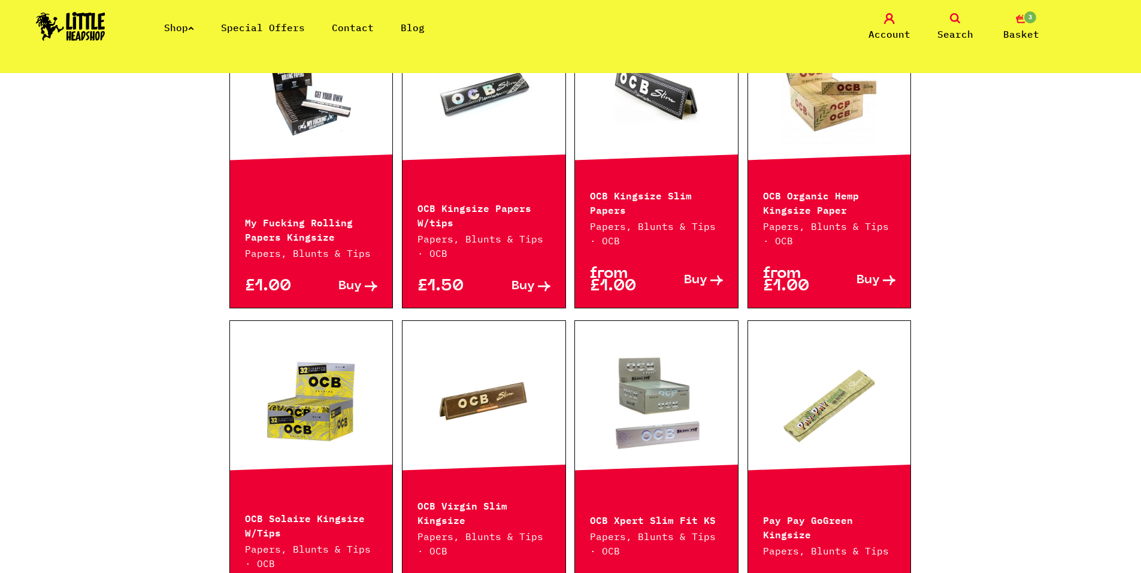
scroll to position [1138, 0]
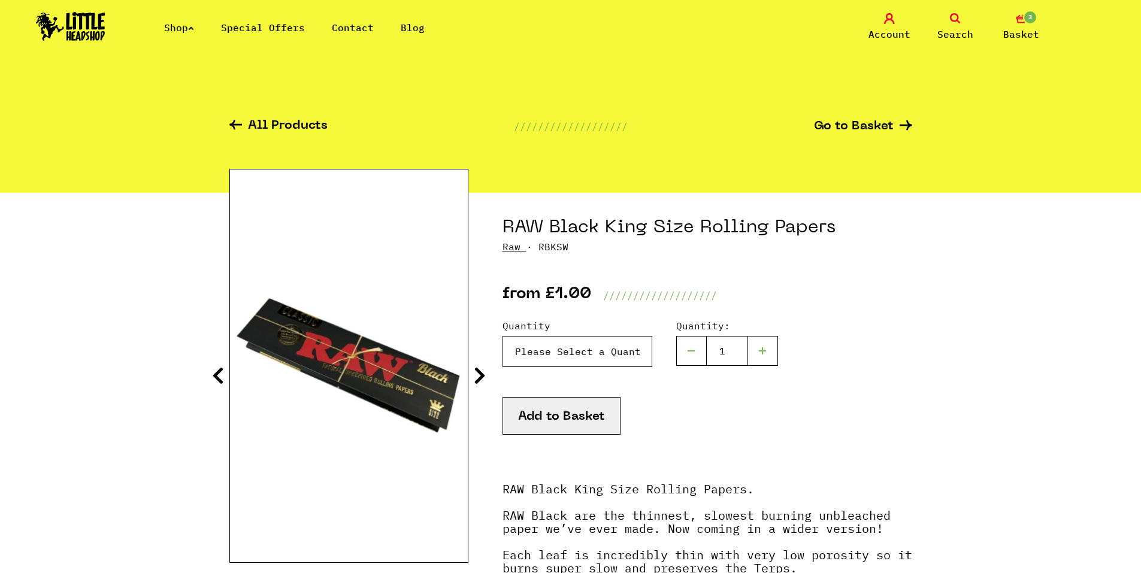
click at [580, 346] on select "Please Select a Quantity x 1 - £1.00 x 6 - £5.00 x 50 (Full Box) - £34.99" at bounding box center [578, 351] width 150 height 31
select select "1375"
click at [503, 336] on select "Please Select a Quantity x 1 - £1.00 x 6 - £5.00 x 50 (Full Box) - £34.99" at bounding box center [578, 351] width 150 height 31
click at [563, 414] on button "Add to Basket" at bounding box center [562, 416] width 118 height 38
drag, startPoint x: 478, startPoint y: 338, endPoint x: 471, endPoint y: 338, distance: 7.2
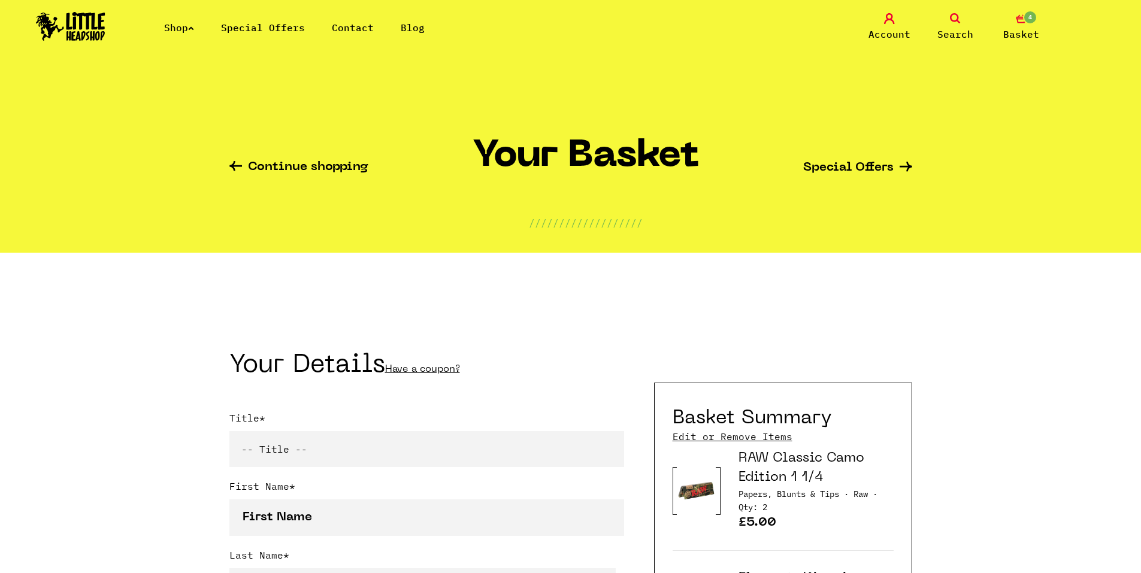
drag, startPoint x: 493, startPoint y: 345, endPoint x: 482, endPoint y: 340, distance: 11.8
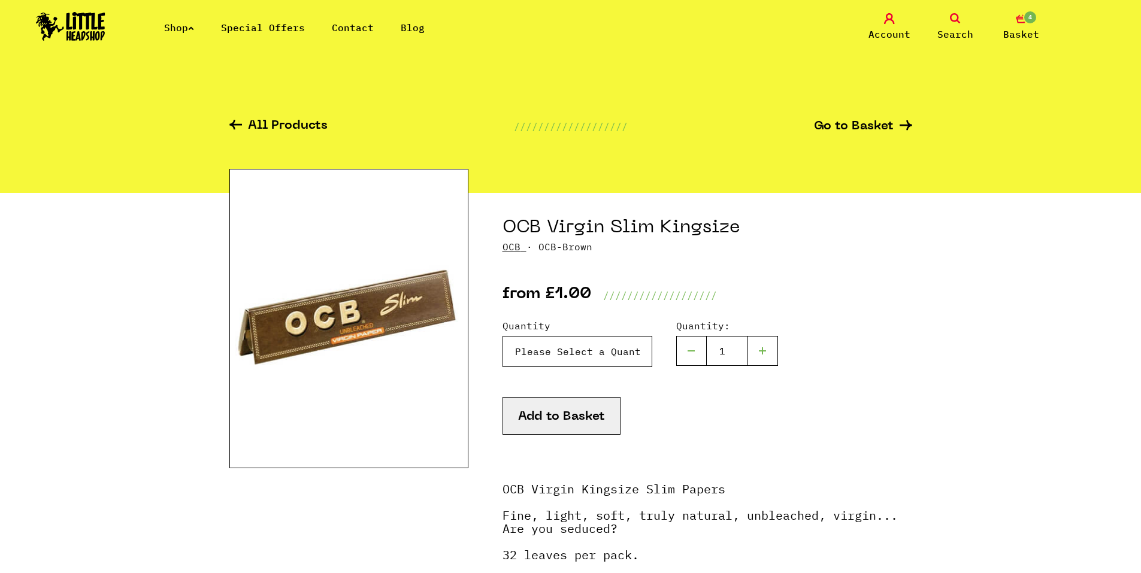
click at [590, 341] on select "Please Select a Quantity X 6 - £5.00 X 1 - £1.00" at bounding box center [578, 351] width 150 height 31
select select "182"
click at [503, 336] on select "Please Select a Quantity X 6 - £5.00 X 1 - £1.00" at bounding box center [578, 351] width 150 height 31
click at [573, 423] on button "Add to Basket" at bounding box center [562, 416] width 118 height 38
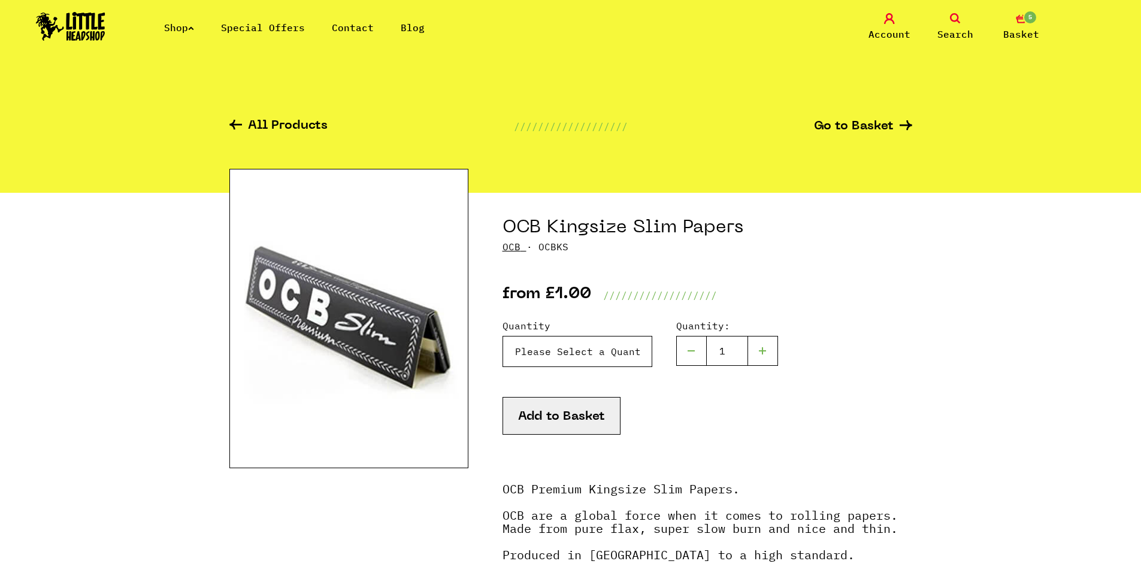
click at [586, 347] on select "Please Select a Quantity X 1 - £1.00 X 6 - £5.00" at bounding box center [578, 351] width 150 height 31
select select "445"
click at [503, 336] on select "Please Select a Quantity X 1 - £1.00 X 6 - £5.00" at bounding box center [578, 351] width 150 height 31
click at [589, 419] on button "Add to Basket" at bounding box center [562, 416] width 118 height 38
